Goal: Find contact information: Find contact information

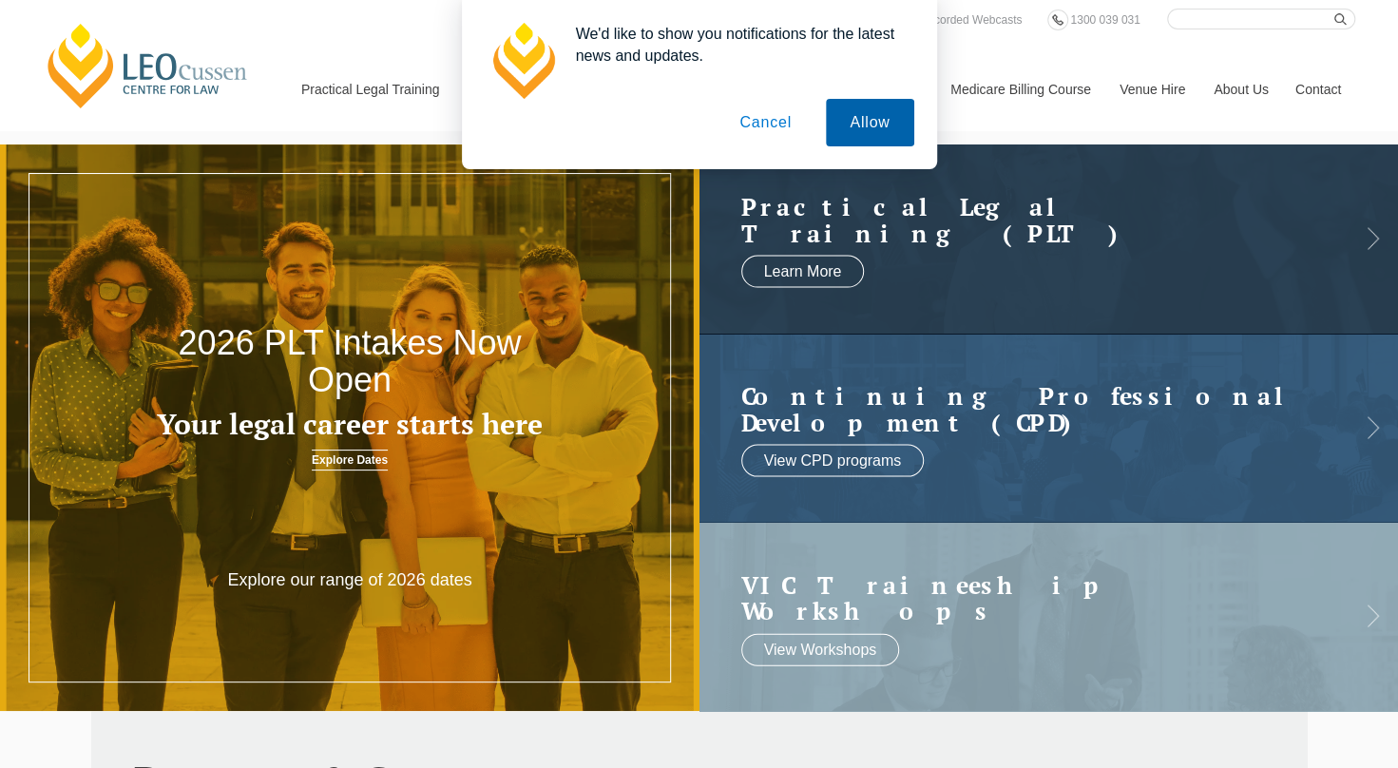
drag, startPoint x: 878, startPoint y: 130, endPoint x: 895, endPoint y: 118, distance: 21.1
click at [878, 130] on button "Allow" at bounding box center [869, 123] width 87 height 48
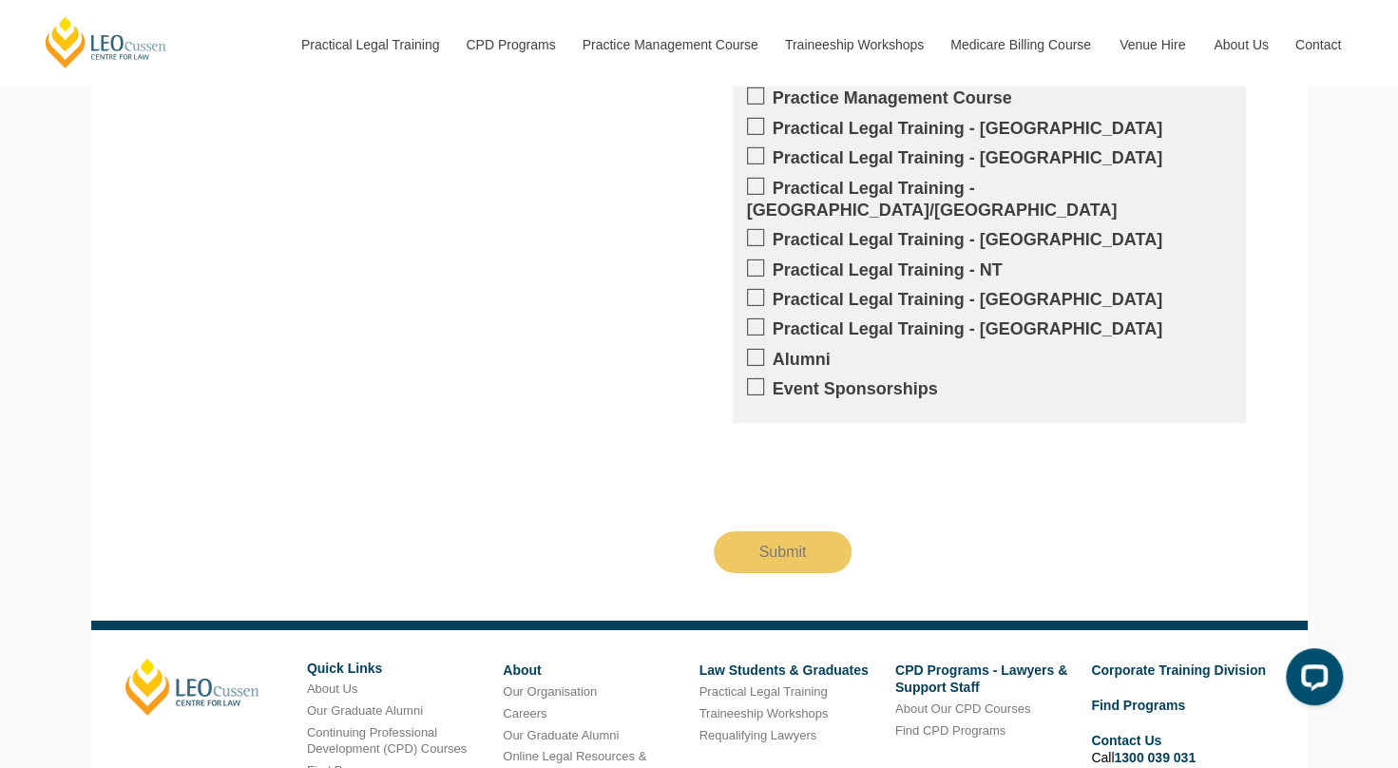
scroll to position [3511, 0]
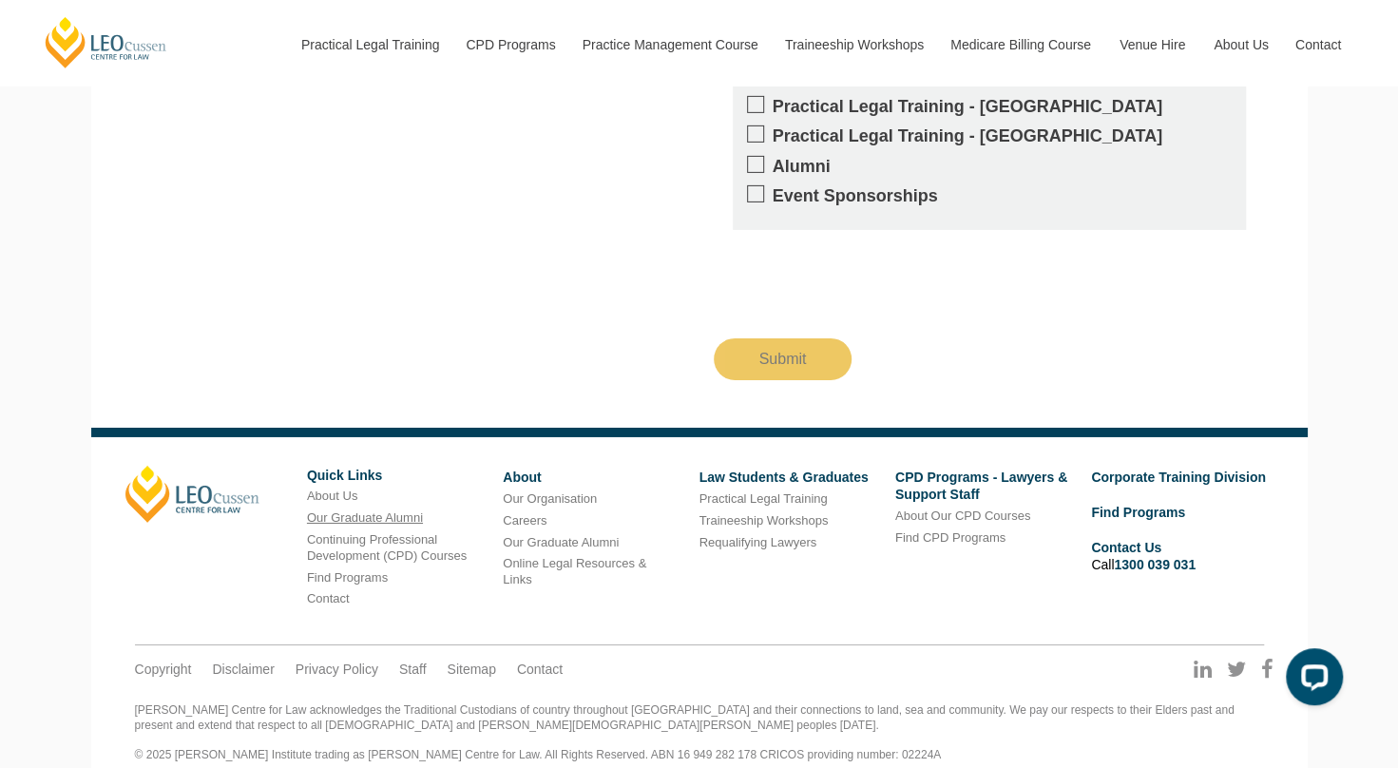
click at [393, 510] on link "Our Graduate Alumni" at bounding box center [365, 517] width 116 height 14
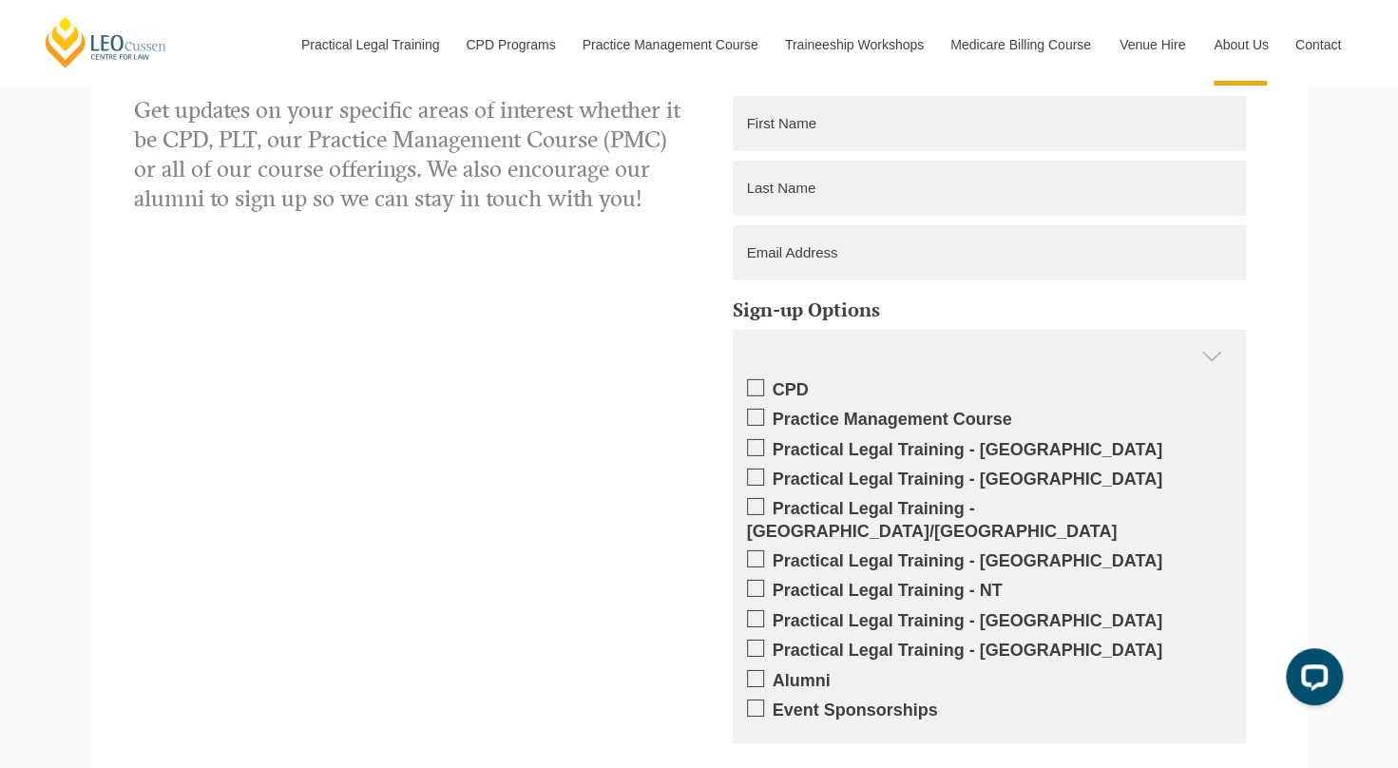
scroll to position [3800, 0]
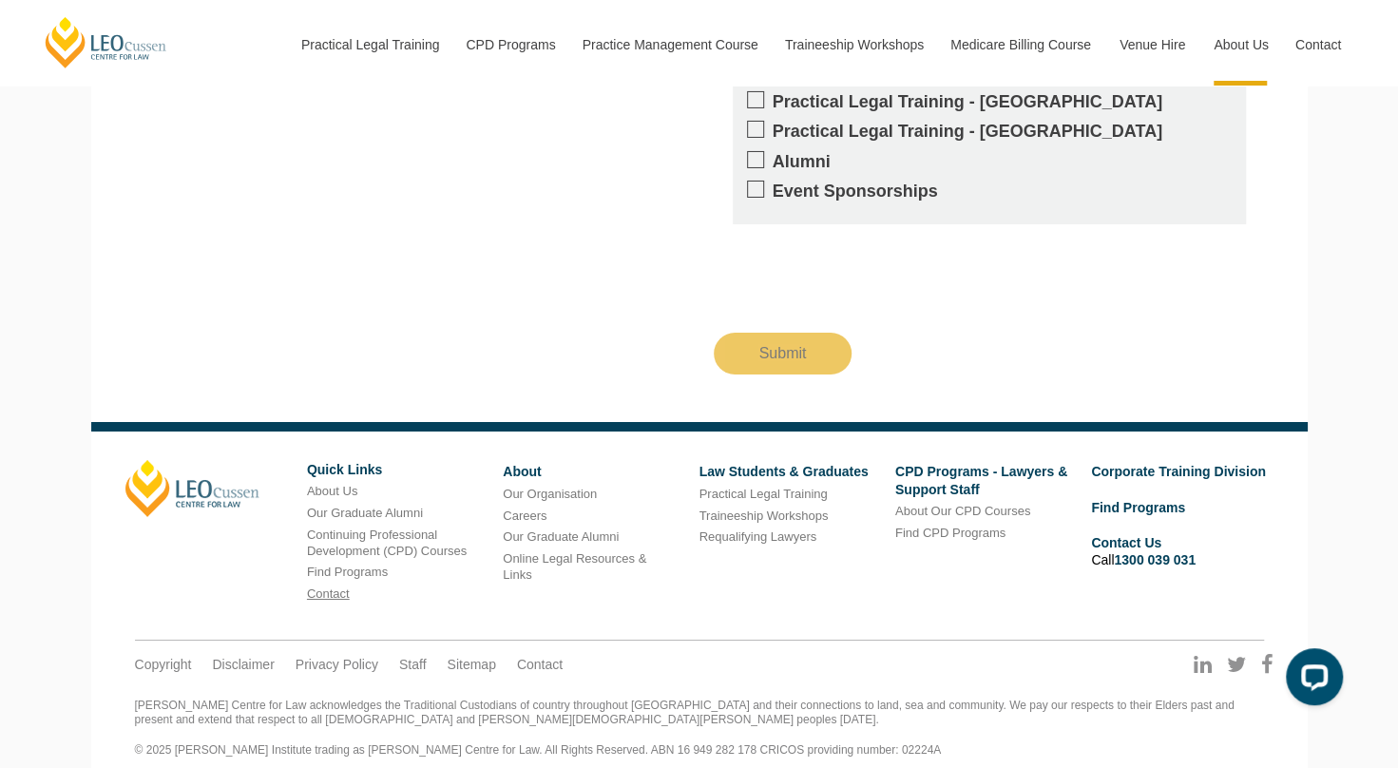
click at [328, 586] on link "Contact" at bounding box center [328, 593] width 43 height 14
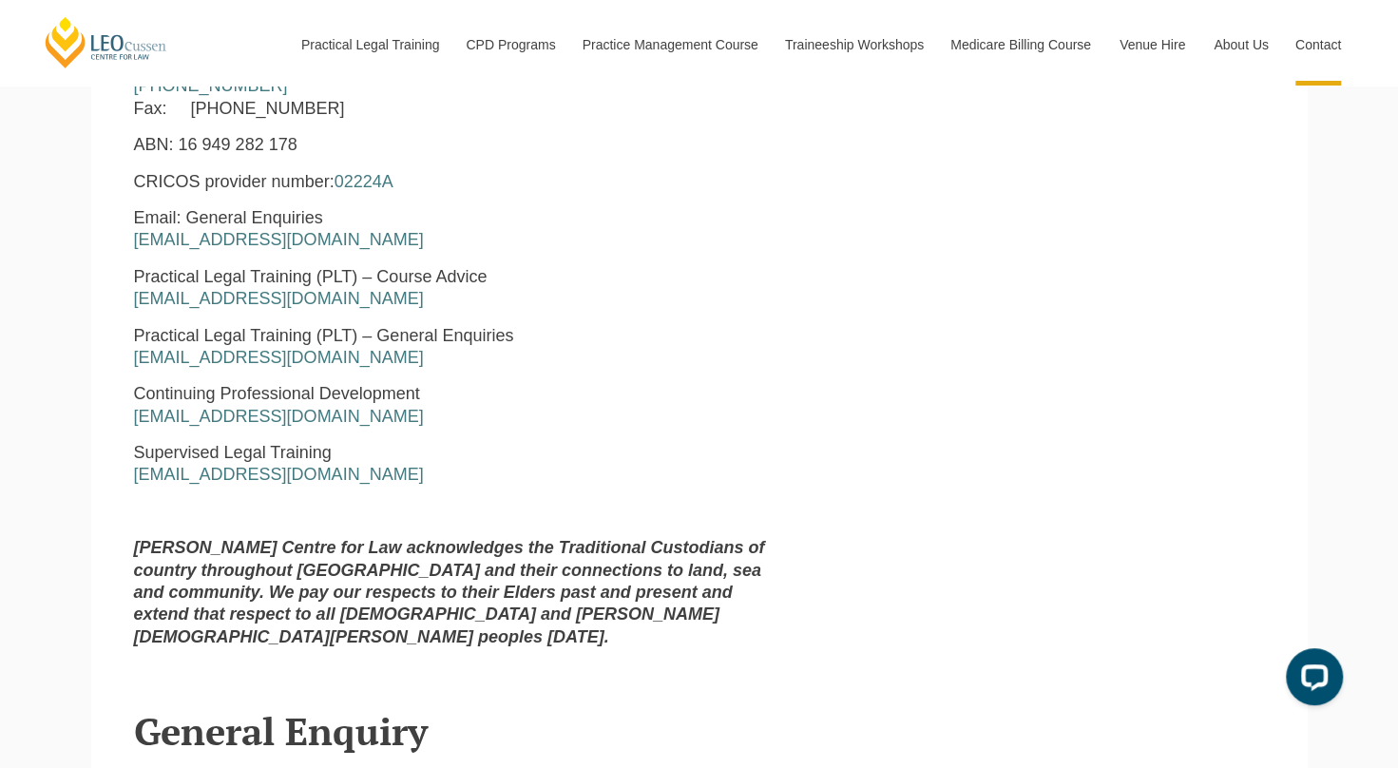
scroll to position [992, 0]
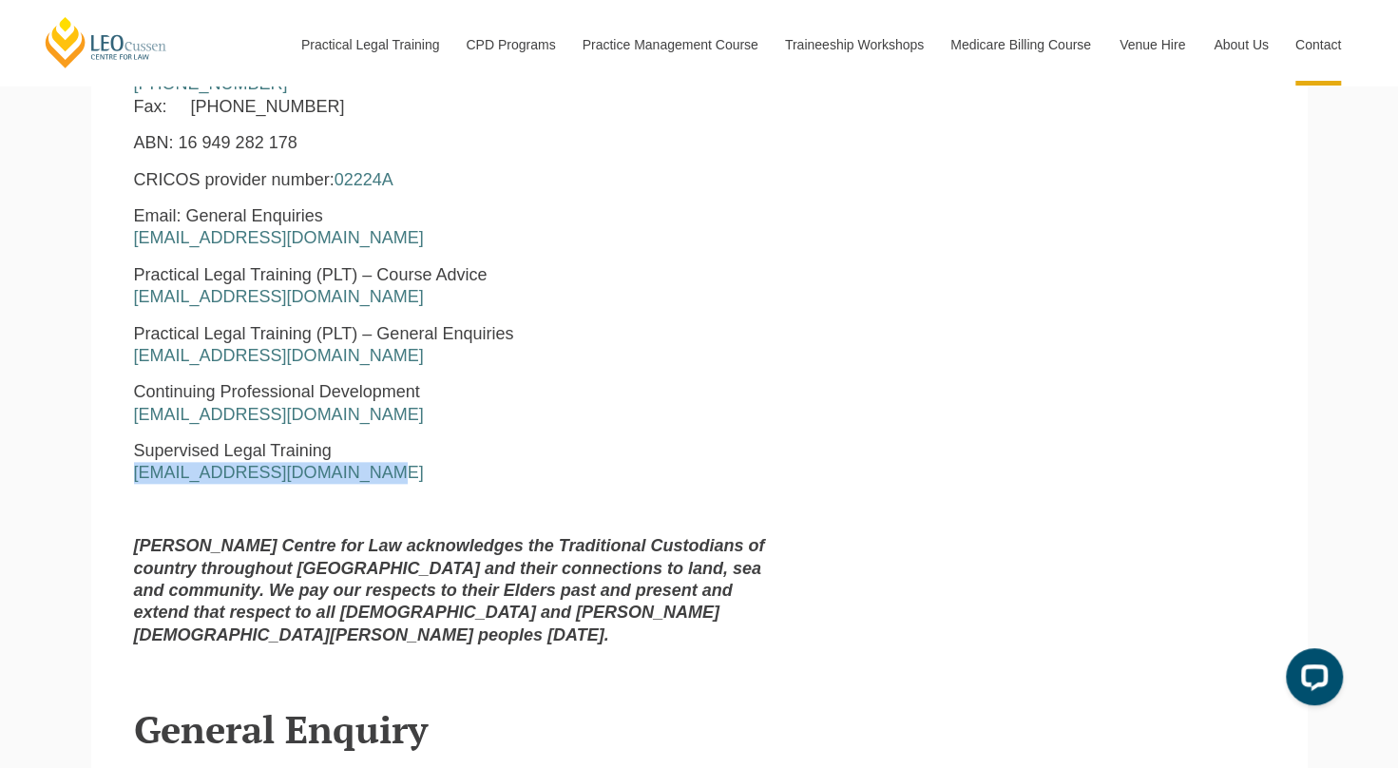
drag, startPoint x: 364, startPoint y: 475, endPoint x: 110, endPoint y: 477, distance: 253.7
click at [110, 477] on section "[PERSON_NAME] Centre for Law [STREET_ADDRESS][PERSON_NAME] Business Hours: [DAT…" at bounding box center [699, 259] width 1216 height 805
copy link "[EMAIL_ADDRESS][DOMAIN_NAME]"
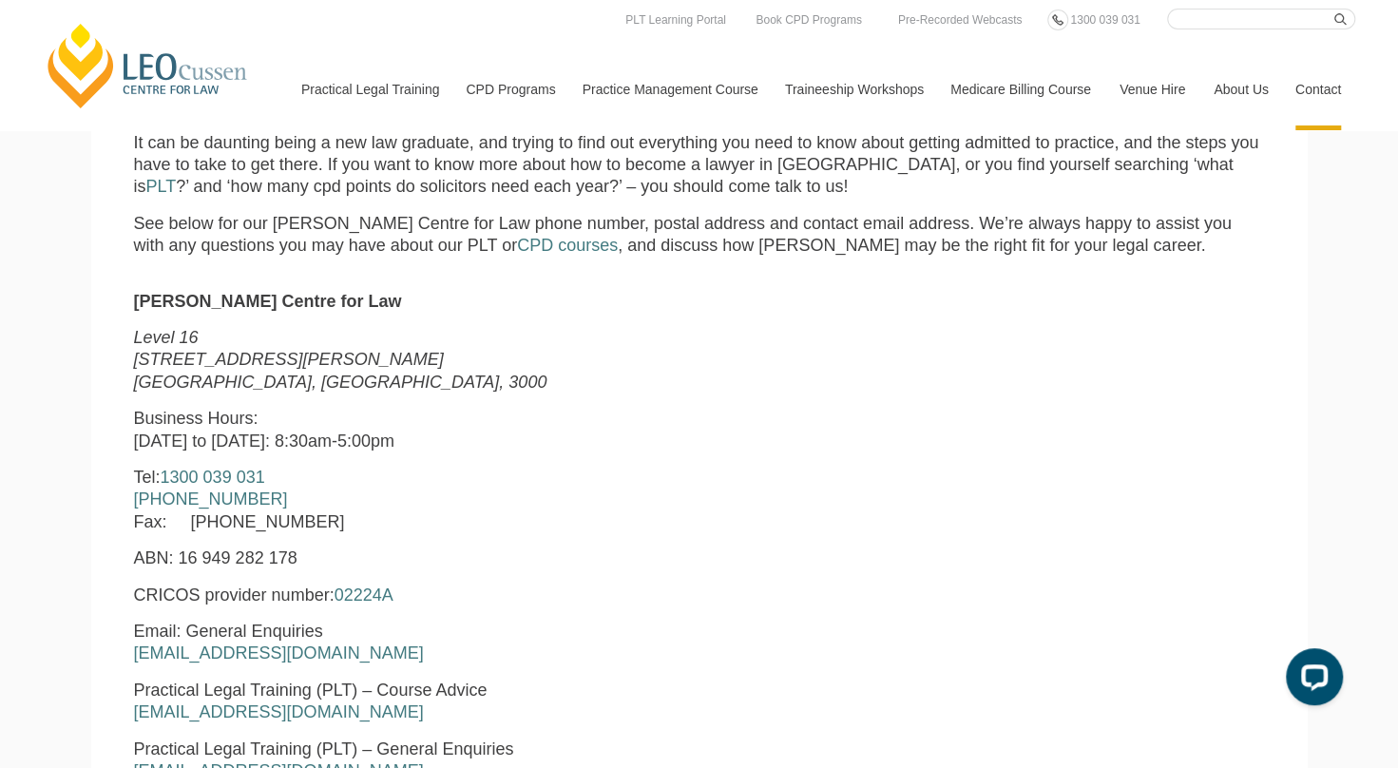
scroll to position [529, 0]
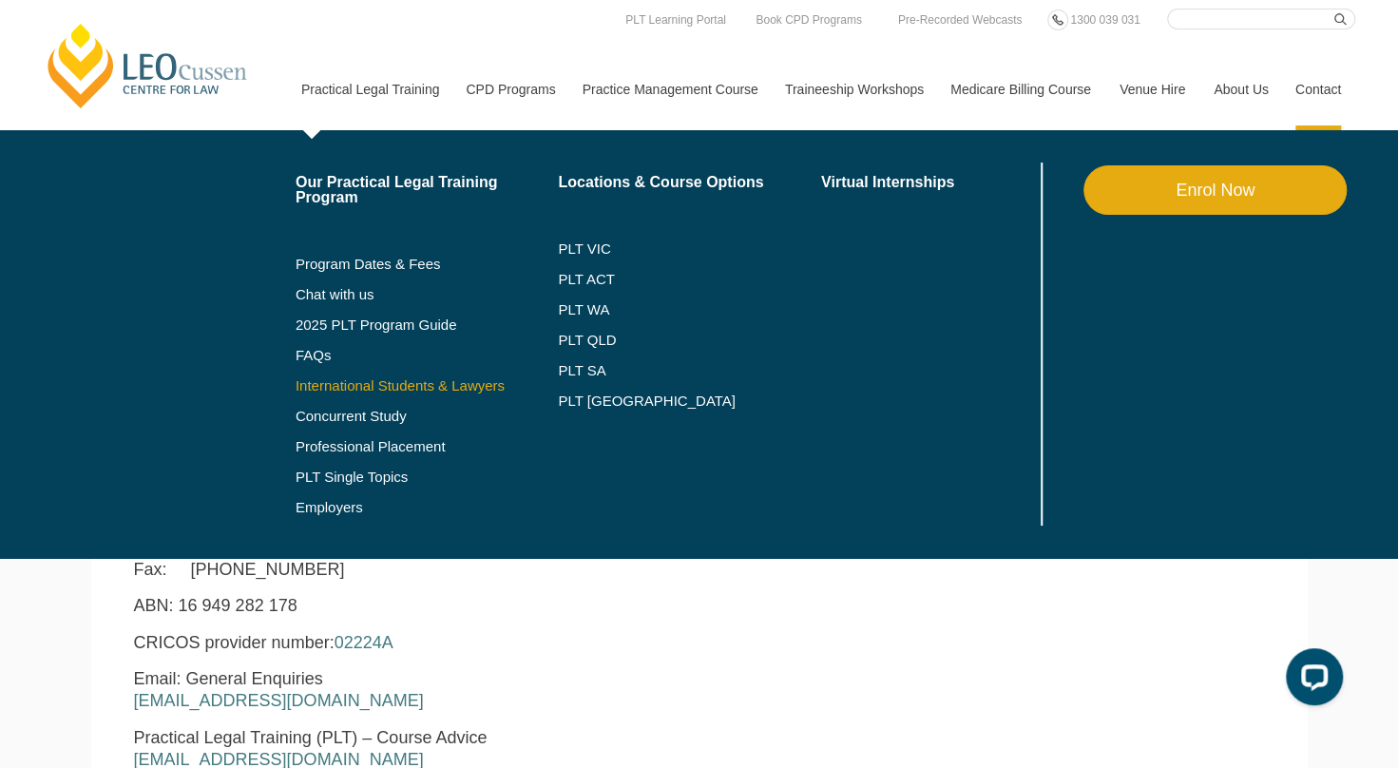
click at [372, 385] on link "International Students & Lawyers" at bounding box center [427, 385] width 263 height 15
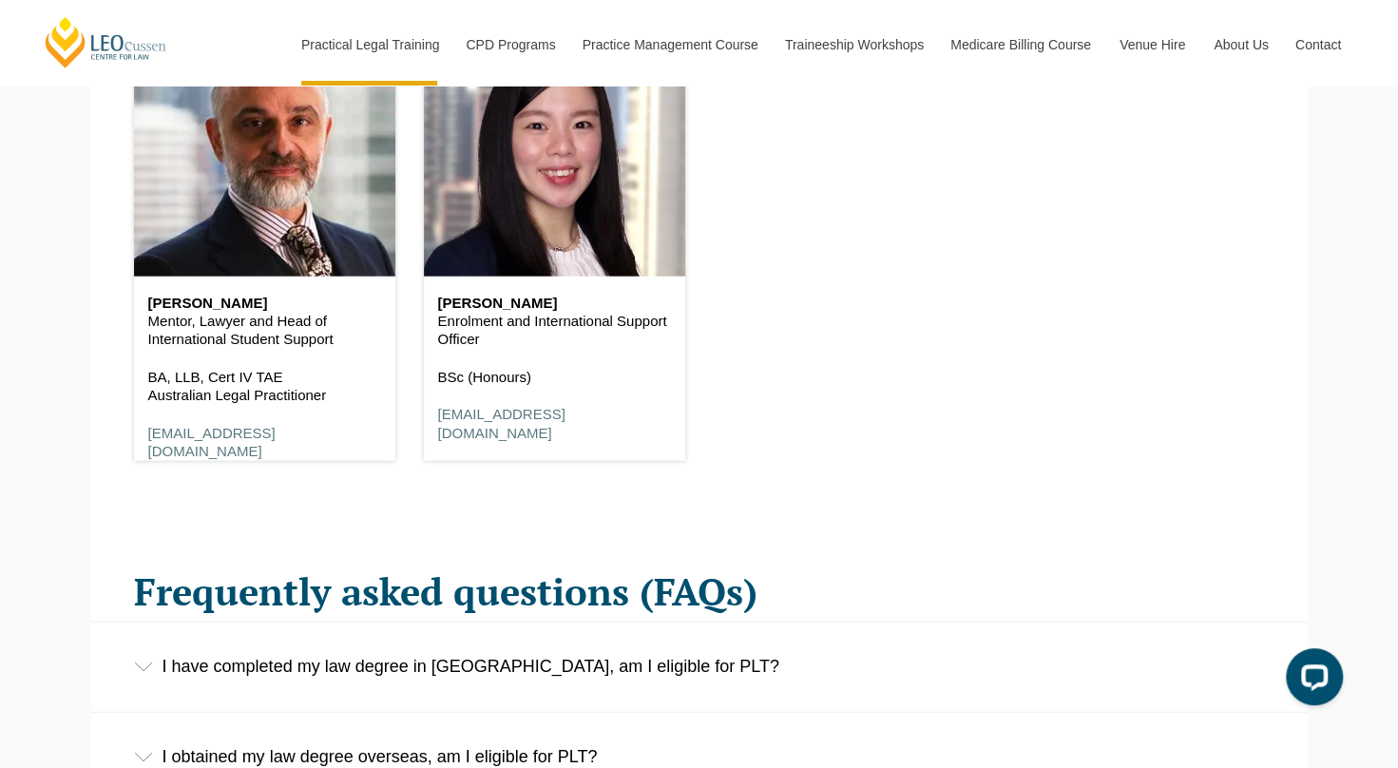
scroll to position [2493, 0]
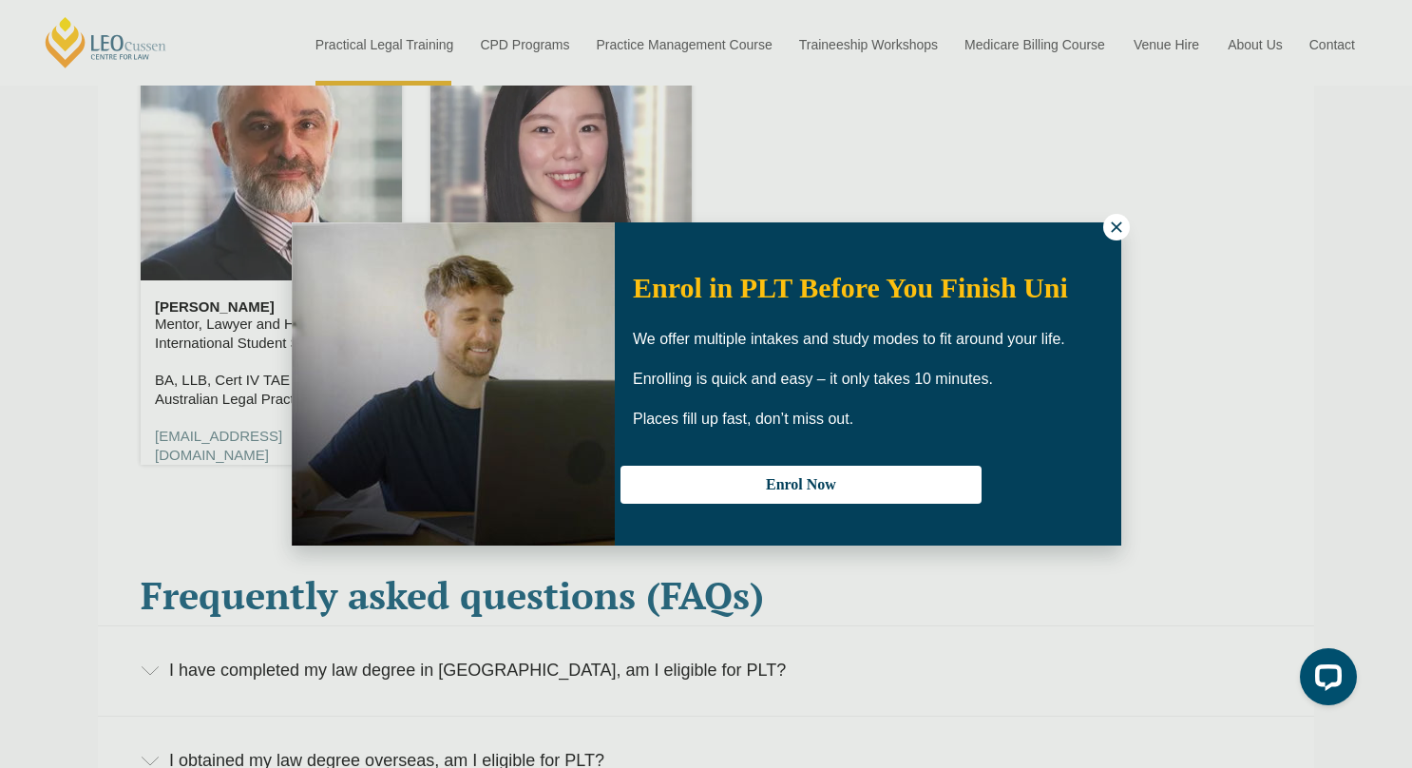
click at [1108, 225] on icon at bounding box center [1116, 227] width 17 height 17
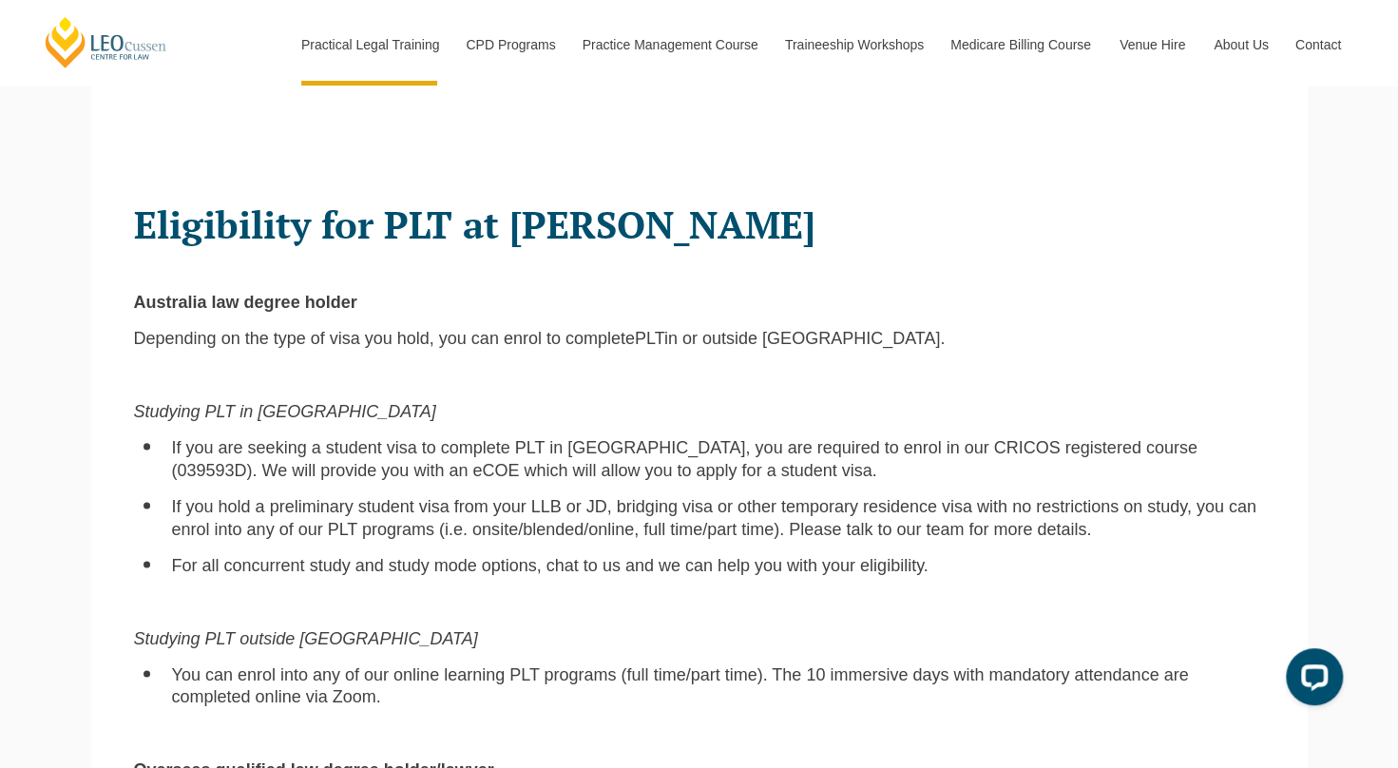
scroll to position [1116, 0]
